Goal: Task Accomplishment & Management: Manage account settings

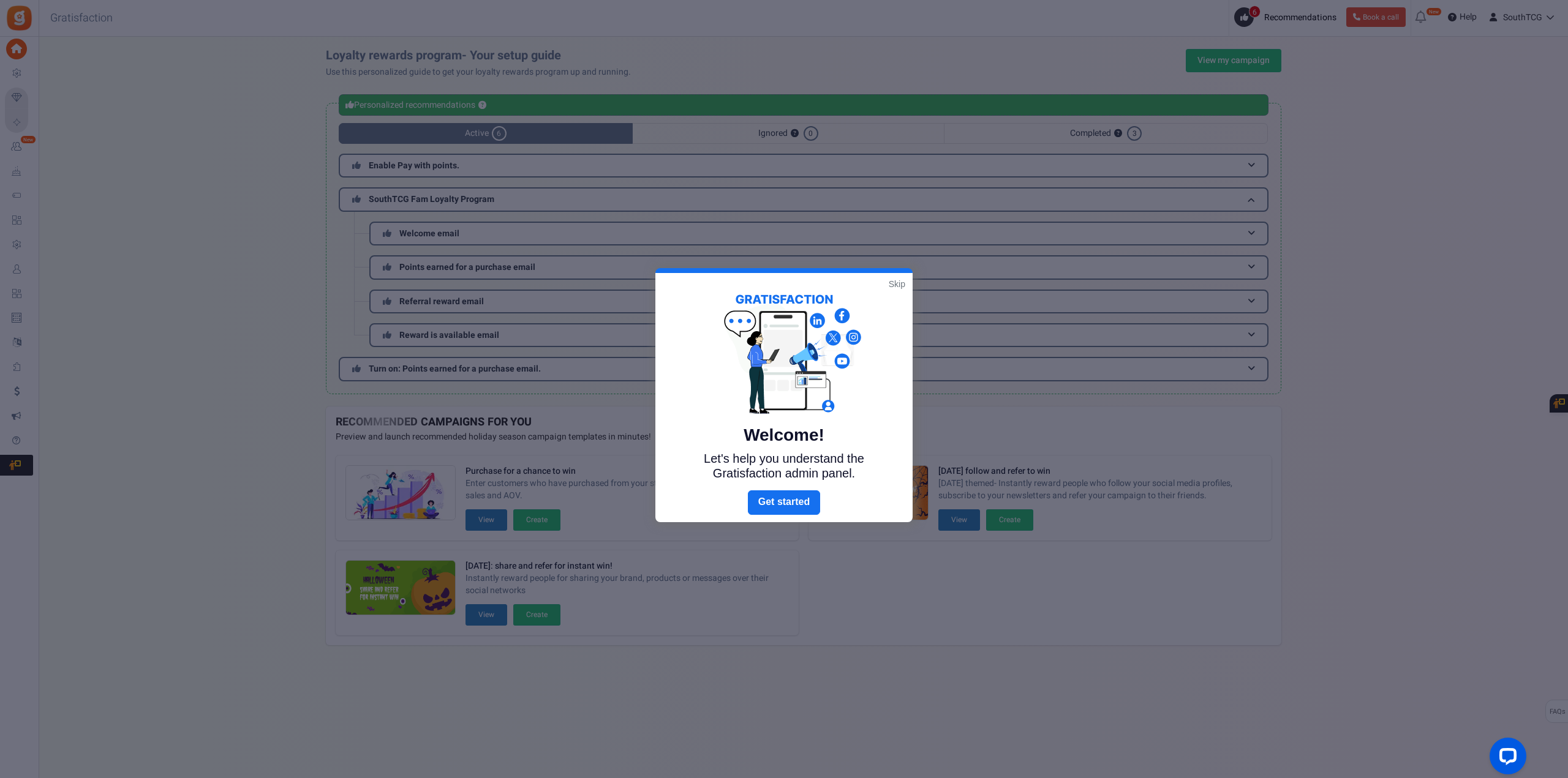
click at [896, 285] on link "Skip" at bounding box center [897, 284] width 17 height 12
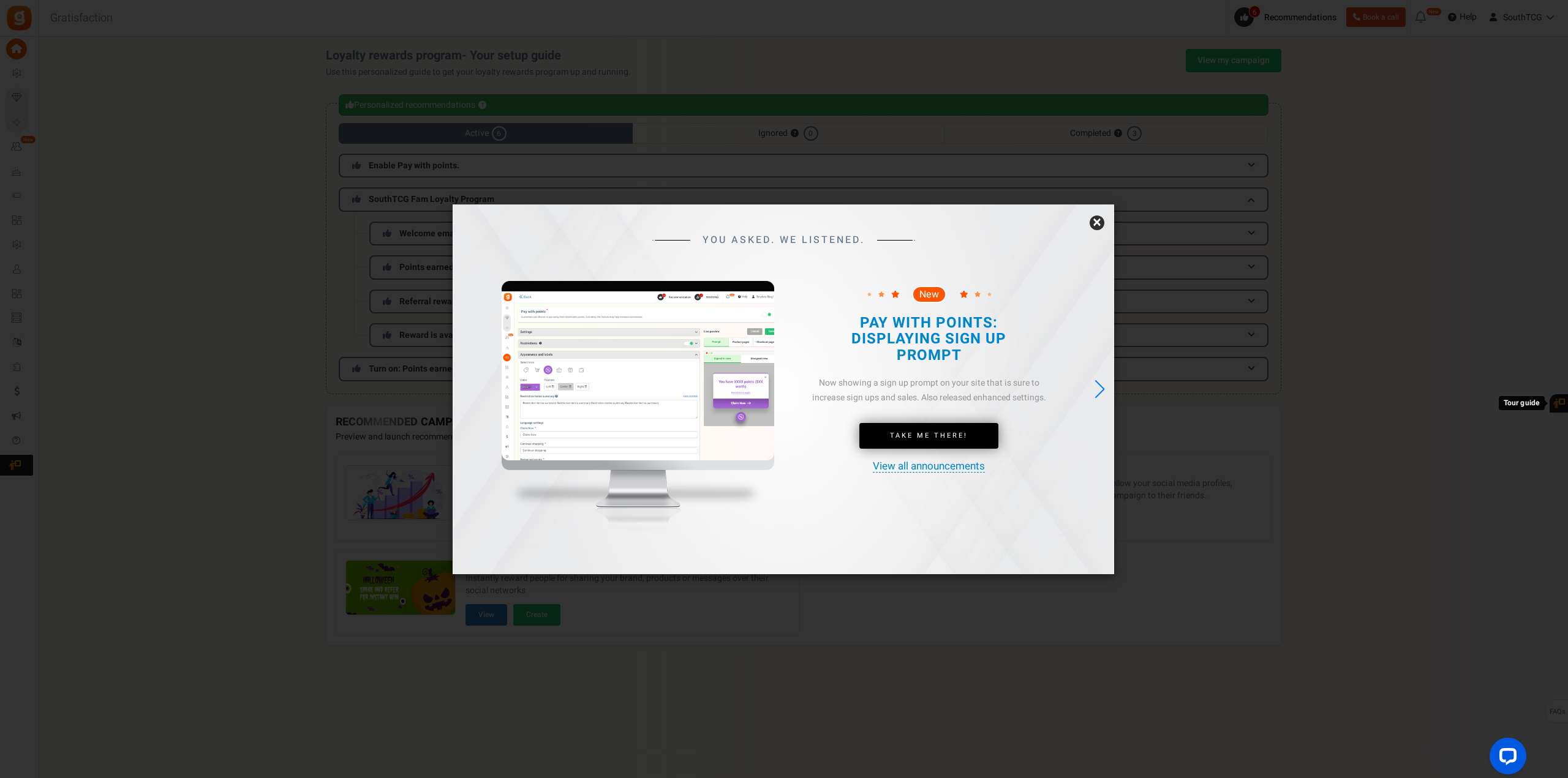
click at [1093, 219] on link "×" at bounding box center [1097, 223] width 15 height 15
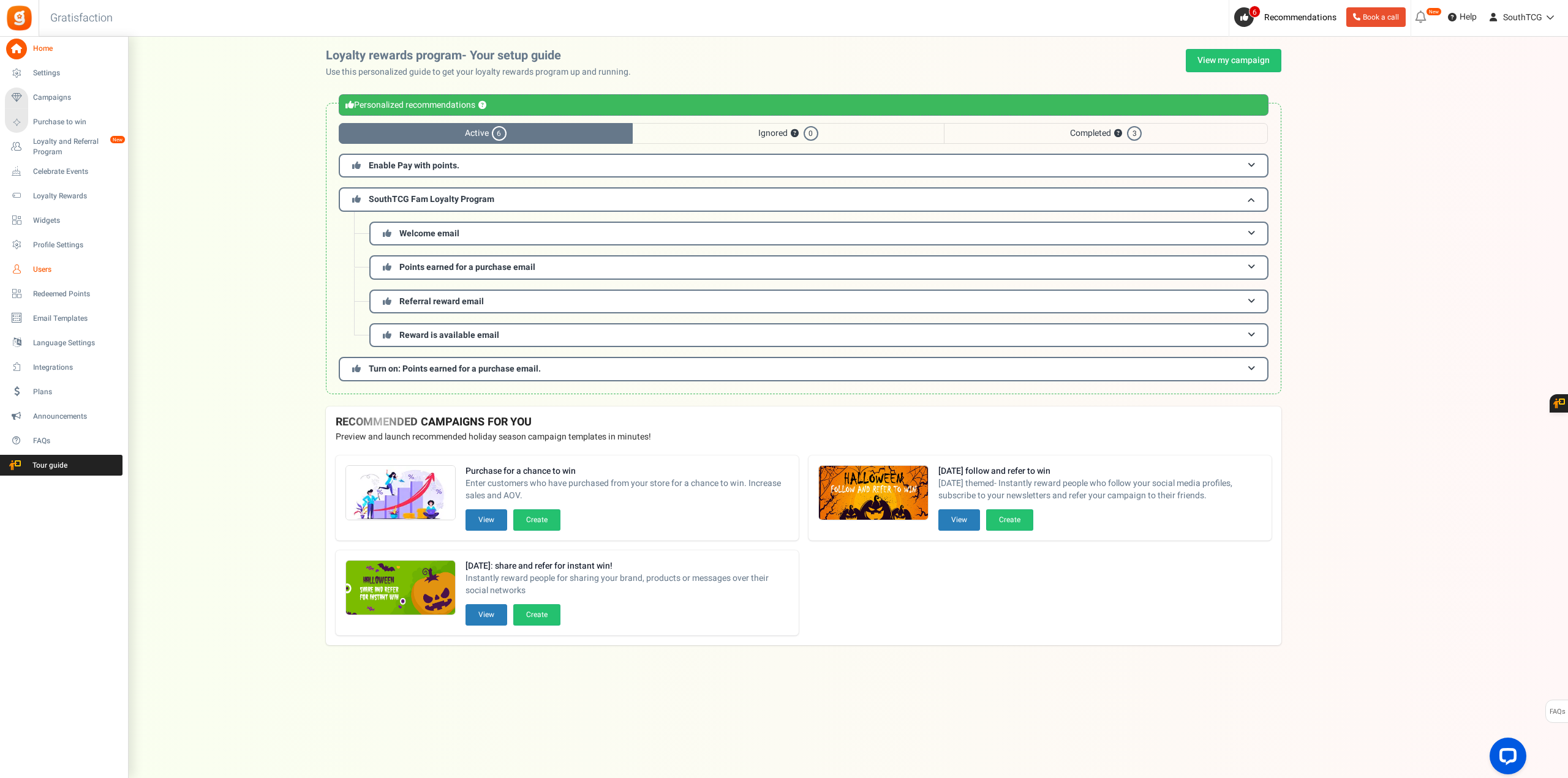
click at [51, 266] on span "Users" at bounding box center [76, 269] width 86 height 10
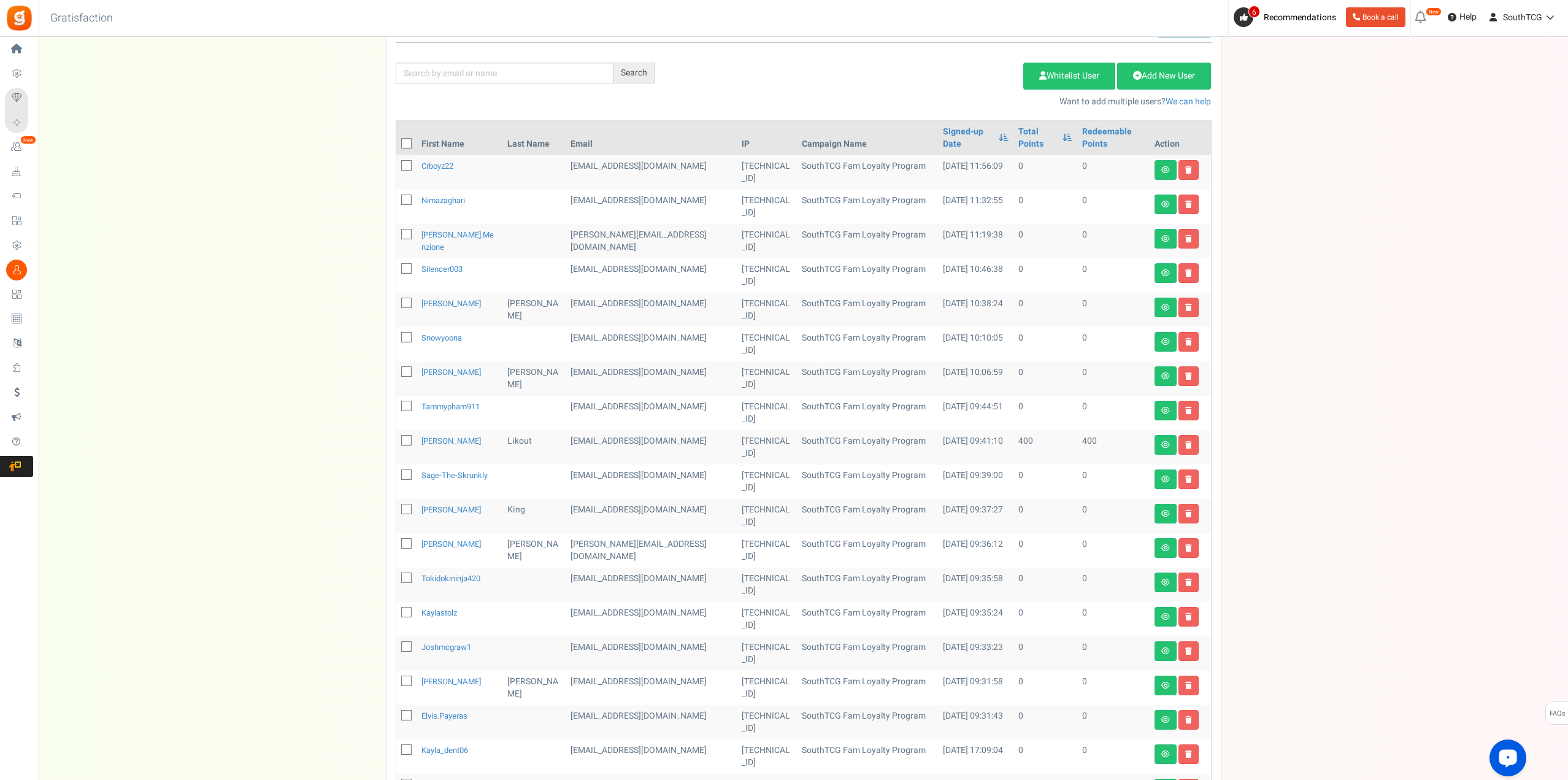
scroll to position [84, 0]
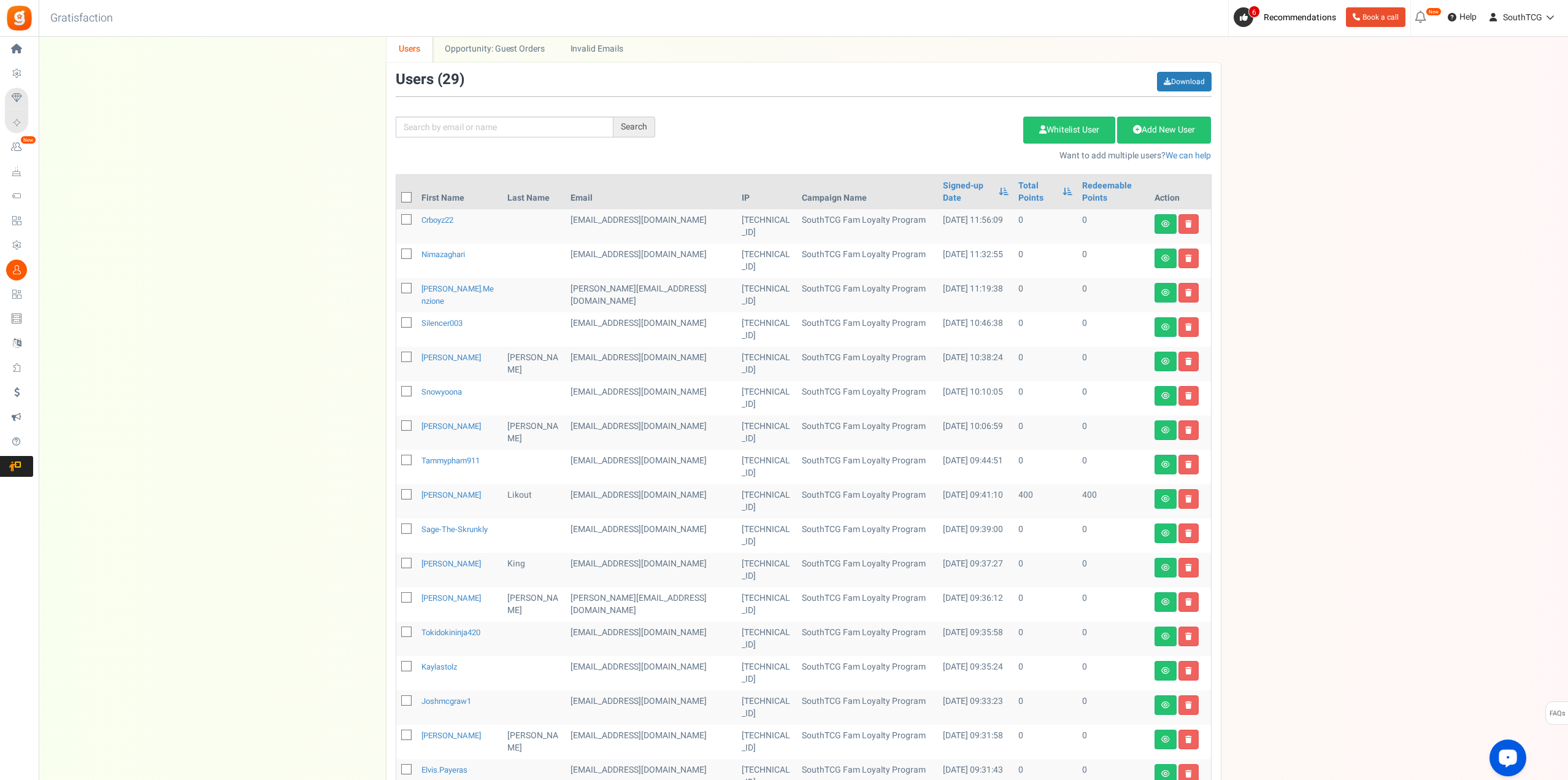
click at [1323, 483] on div "We've rolled out a NEW FEATURE! convert potential guest orders to customers. Ch…" at bounding box center [803, 452] width 1505 height 976
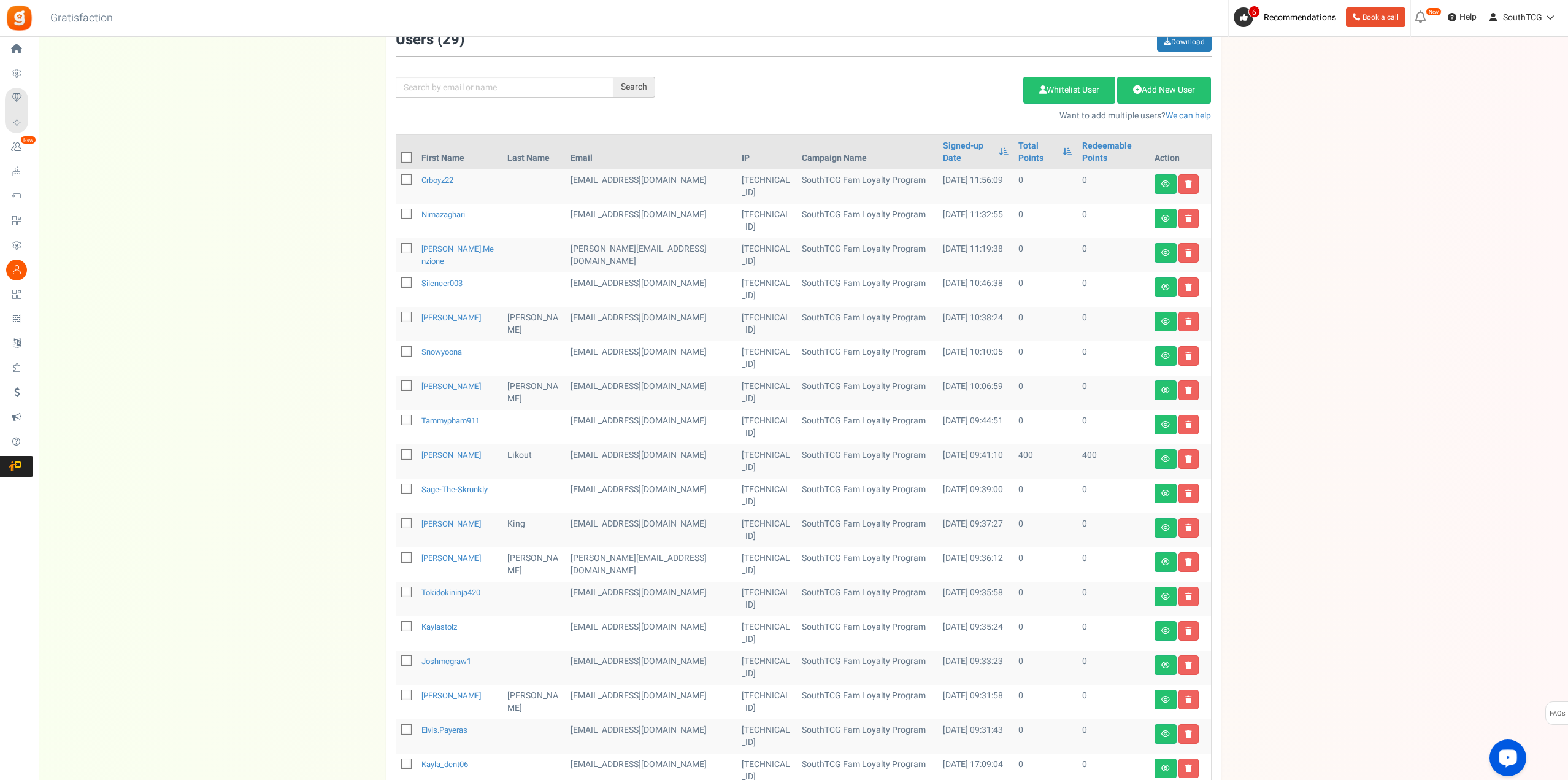
scroll to position [146, 0]
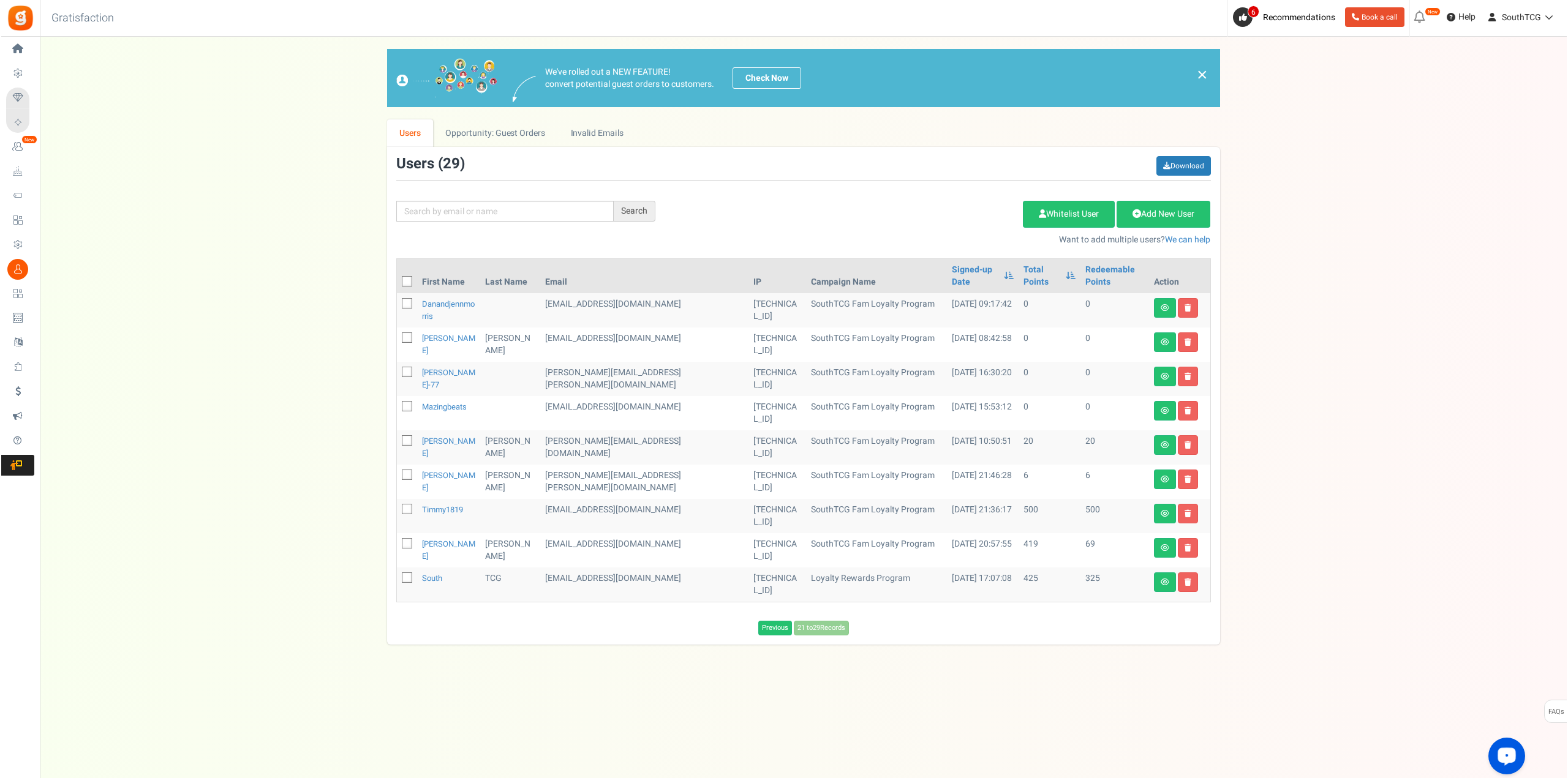
scroll to position [0, 0]
click at [431, 332] on link "[PERSON_NAME]" at bounding box center [449, 345] width 53 height 24
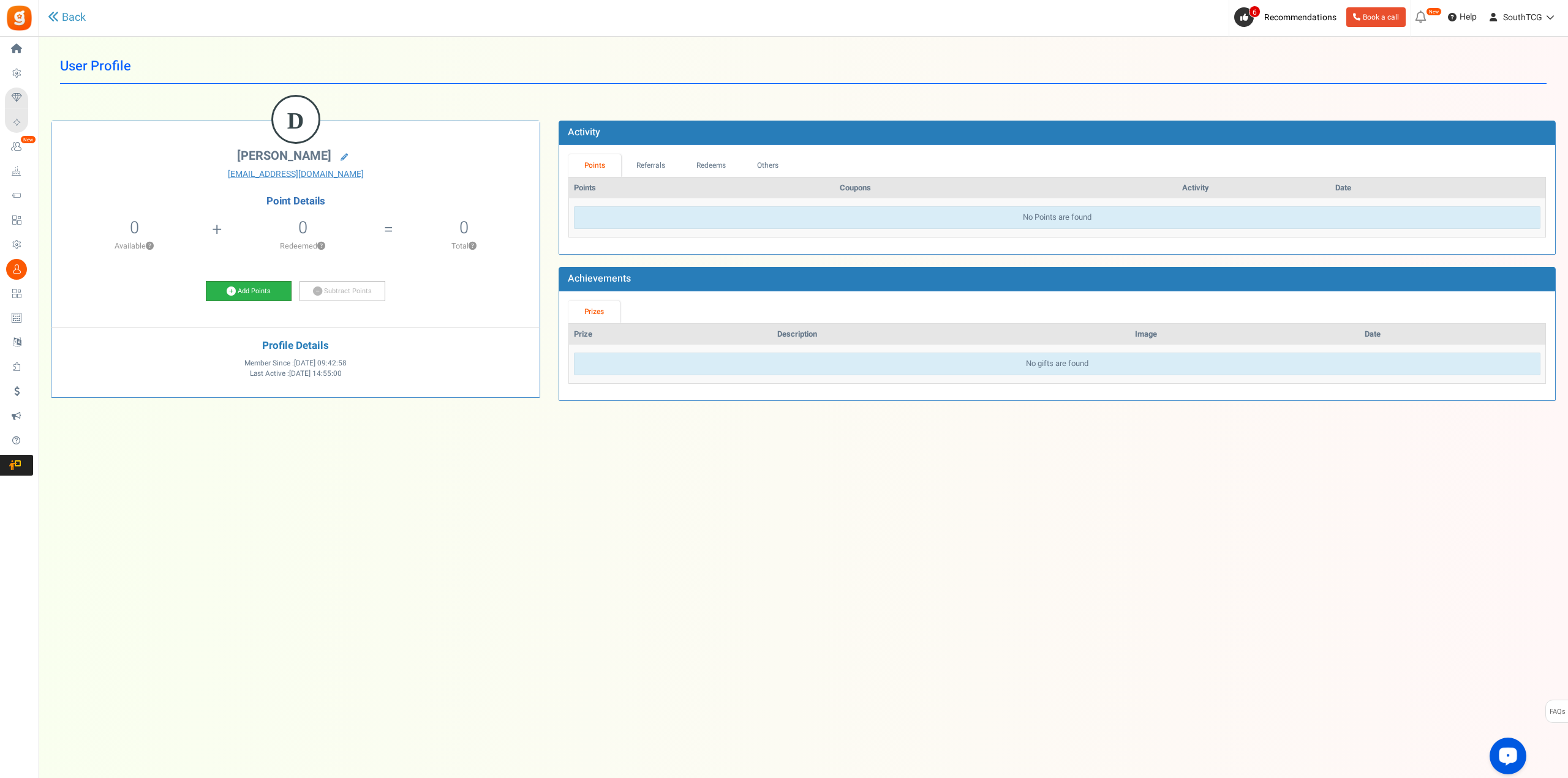
click at [242, 281] on link "Add Points" at bounding box center [249, 291] width 86 height 21
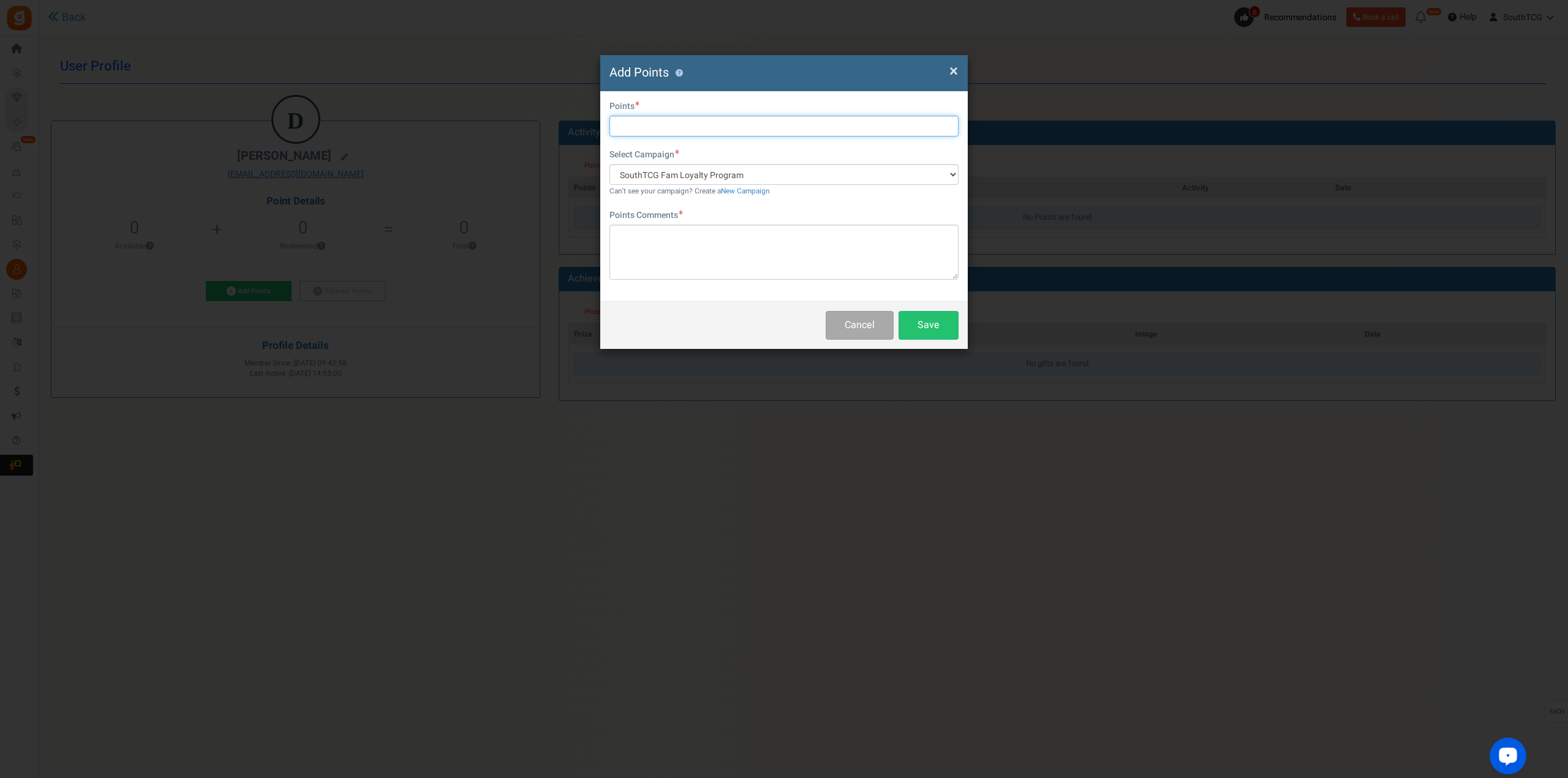
click at [731, 129] on input "text" at bounding box center [784, 126] width 349 height 21
type input "50"
click at [712, 246] on textarea at bounding box center [784, 252] width 349 height 55
type textarea "thank you!"
click at [927, 327] on button "Save" at bounding box center [929, 325] width 60 height 29
